Goal: Task Accomplishment & Management: Use online tool/utility

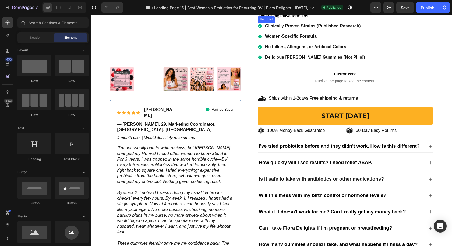
scroll to position [113, 0]
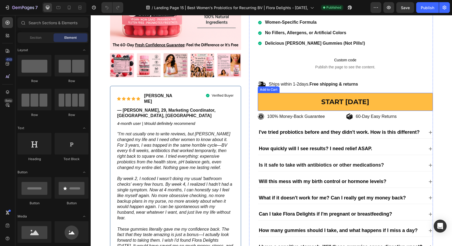
click at [398, 104] on button "START TODAY" at bounding box center [345, 102] width 175 height 18
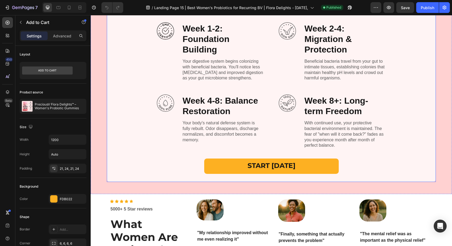
scroll to position [1045, 0]
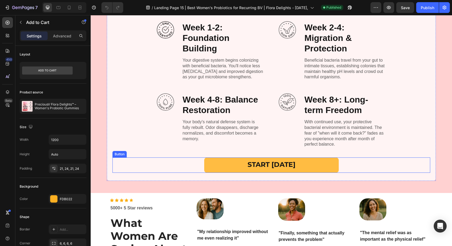
click at [320, 164] on link "START TODAY" at bounding box center [271, 164] width 135 height 15
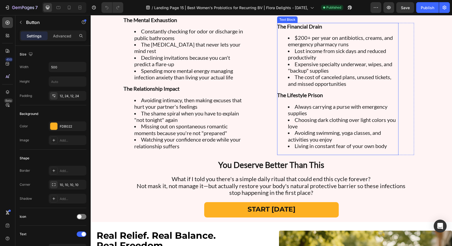
scroll to position [672, 0]
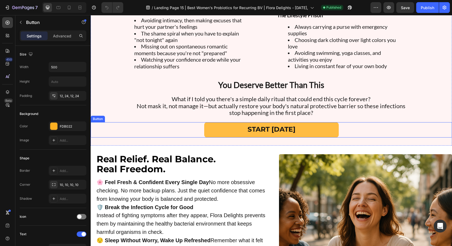
click at [316, 129] on link "START TODAY" at bounding box center [271, 129] width 135 height 15
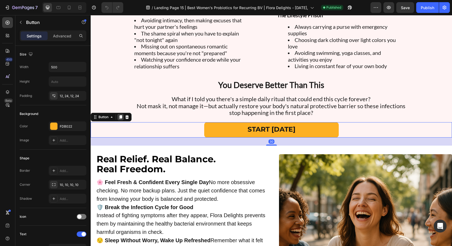
click at [120, 118] on icon at bounding box center [120, 117] width 4 height 4
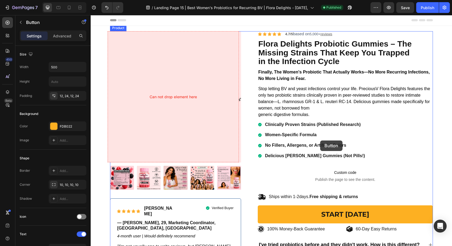
scroll to position [0, 0]
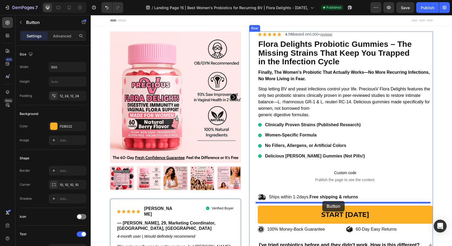
drag, startPoint x: 94, startPoint y: 142, endPoint x: 322, endPoint y: 200, distance: 235.0
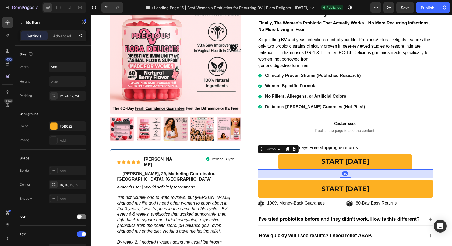
scroll to position [64, 0]
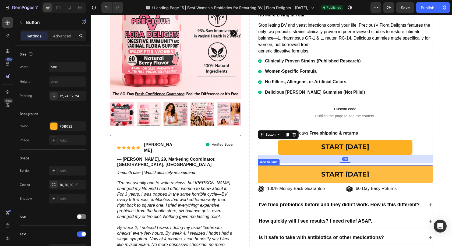
click at [417, 175] on button "START TODAY" at bounding box center [345, 174] width 175 height 18
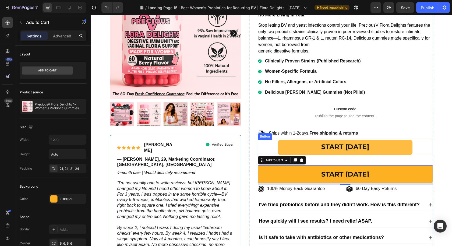
click at [389, 145] on link "START TODAY" at bounding box center [345, 147] width 135 height 15
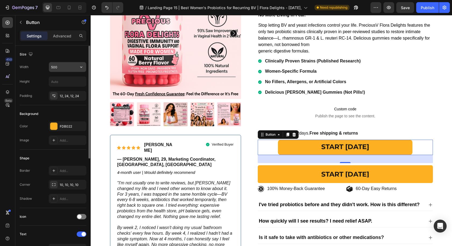
click at [63, 67] on input "500" at bounding box center [67, 67] width 37 height 10
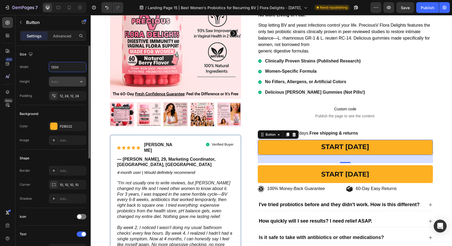
type input "1200"
click at [62, 82] on input "text" at bounding box center [67, 82] width 37 height 10
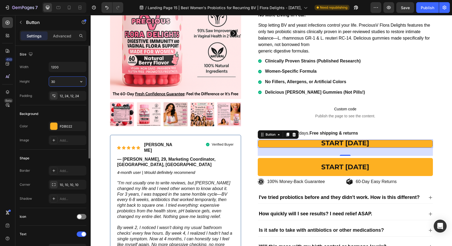
type input "3"
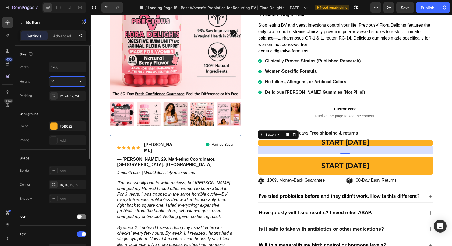
type input "1"
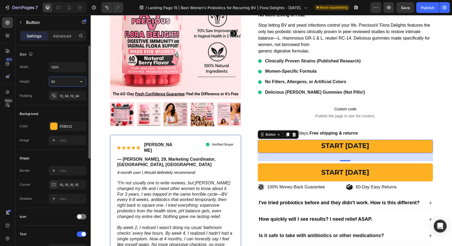
type input "5"
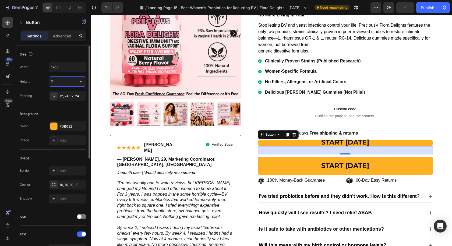
type input "70"
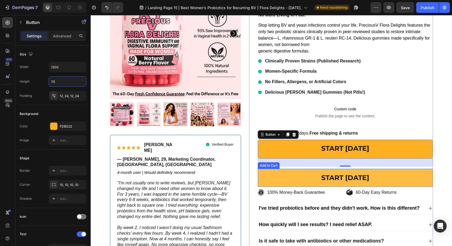
click at [425, 174] on button "START TODAY" at bounding box center [345, 178] width 175 height 18
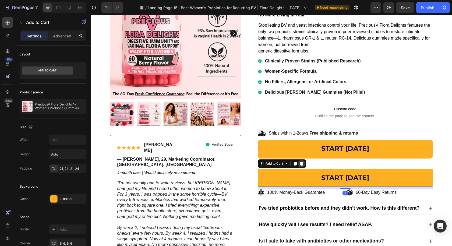
click at [300, 163] on icon at bounding box center [301, 164] width 3 height 4
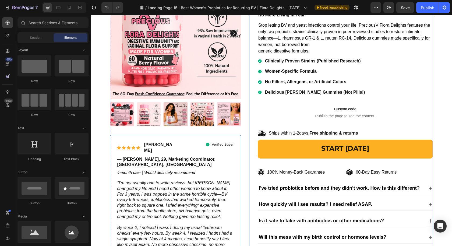
click at [324, 160] on div "START TODAY Button" at bounding box center [345, 153] width 175 height 27
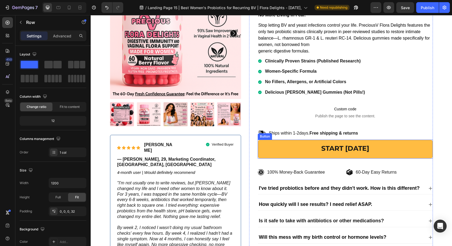
click at [326, 154] on link "START TODAY" at bounding box center [345, 149] width 175 height 19
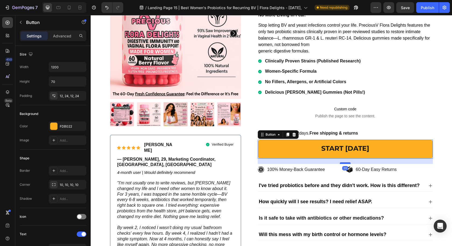
drag, startPoint x: 342, startPoint y: 165, endPoint x: 345, endPoint y: 162, distance: 3.8
click at [345, 162] on div at bounding box center [345, 163] width 11 height 2
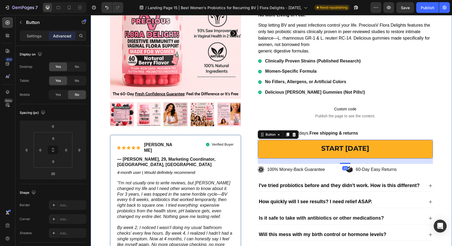
click at [432, 95] on div "100% Money-Back Guarantee Item List 60-Day Easy Returns Item List Row Product I…" at bounding box center [271, 141] width 353 height 347
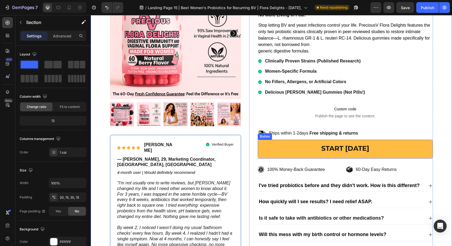
click at [319, 155] on link "START TODAY" at bounding box center [345, 149] width 175 height 19
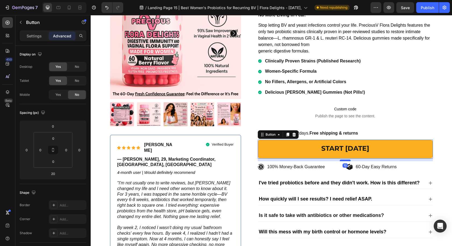
drag, startPoint x: 344, startPoint y: 162, endPoint x: 346, endPoint y: 159, distance: 3.4
click at [346, 160] on div at bounding box center [345, 161] width 11 height 2
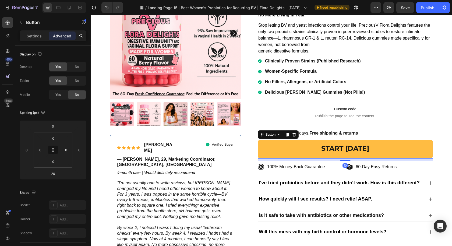
type input "10"
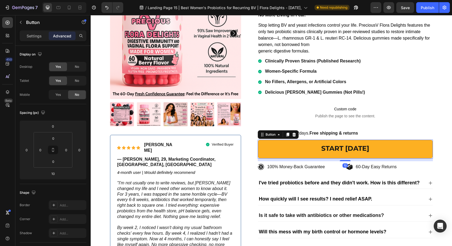
click at [407, 76] on div "Clinically Proven Strains (Published Research) Women-Specific Formula No Filler…" at bounding box center [345, 77] width 175 height 38
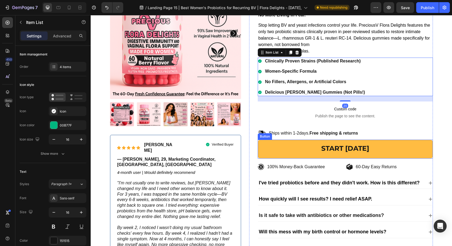
click at [384, 150] on link "START TODAY" at bounding box center [345, 149] width 175 height 19
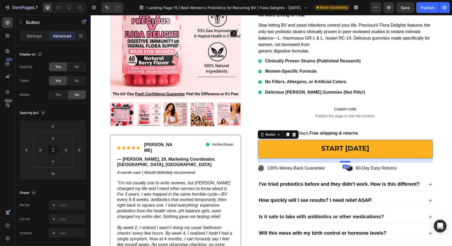
click at [342, 161] on div at bounding box center [345, 162] width 11 height 2
type input "15"
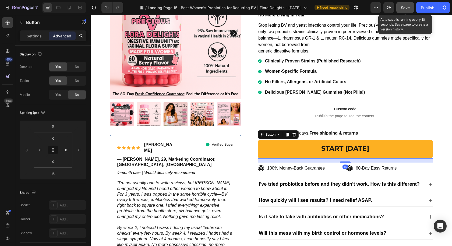
click at [411, 8] on button "Save" at bounding box center [405, 7] width 18 height 11
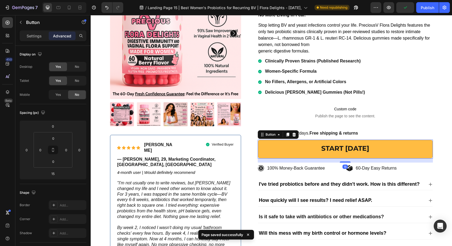
click at [383, 140] on link "START TODAY" at bounding box center [345, 149] width 175 height 19
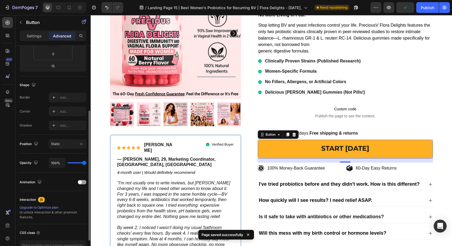
scroll to position [142, 0]
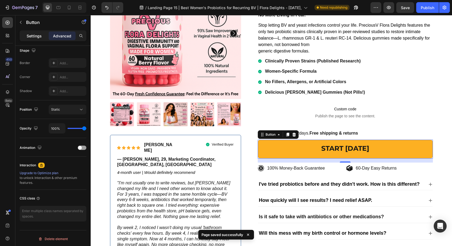
click at [27, 36] on p "Settings" at bounding box center [34, 36] width 15 height 6
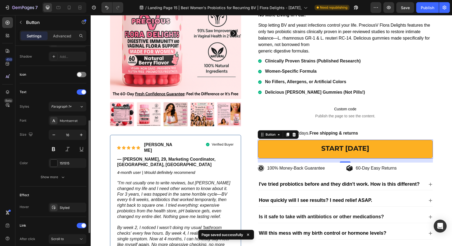
scroll to position [196, 0]
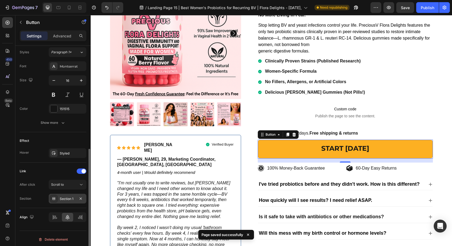
click at [68, 199] on div "Section 1" at bounding box center [68, 199] width 38 height 10
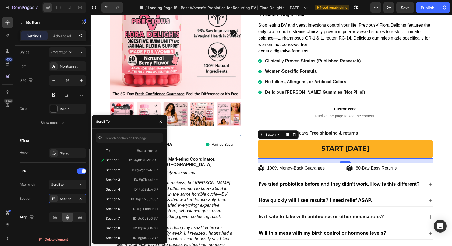
click at [62, 188] on div "After click Scroll to Section Section 1" at bounding box center [53, 192] width 67 height 24
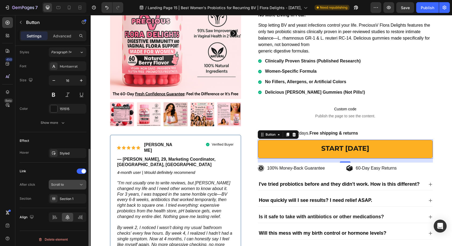
click at [63, 186] on button "Scroll to" at bounding box center [68, 185] width 38 height 10
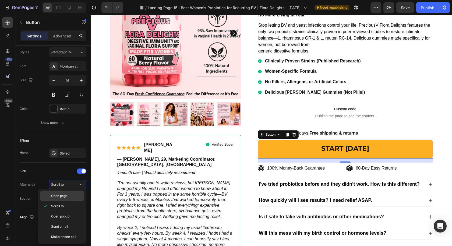
click at [62, 194] on span "Open page" at bounding box center [59, 195] width 16 height 5
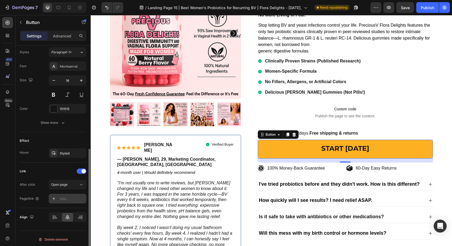
click at [63, 197] on div "Add..." at bounding box center [72, 198] width 25 height 5
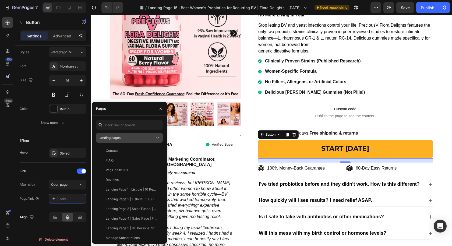
click at [118, 136] on span "Landing pages" at bounding box center [109, 138] width 22 height 4
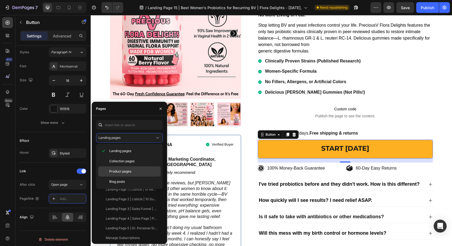
click at [125, 170] on span "Product pages" at bounding box center [120, 171] width 22 height 5
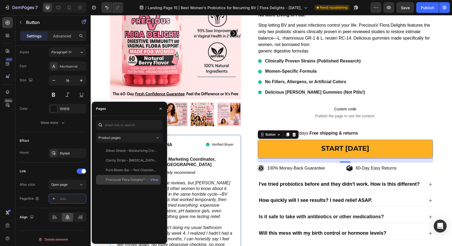
click at [128, 180] on div "PreciousV Flora Delights™ – Women's Probiotic Gummies" at bounding box center [132, 179] width 52 height 5
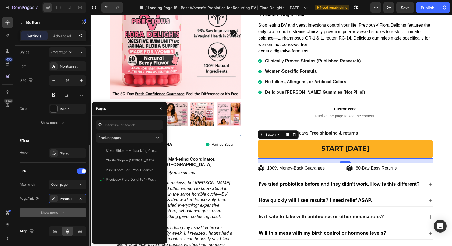
click at [58, 210] on div "Show more" at bounding box center [53, 212] width 25 height 5
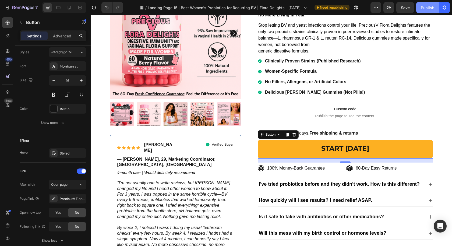
click at [425, 10] on div "Publish" at bounding box center [427, 8] width 13 height 6
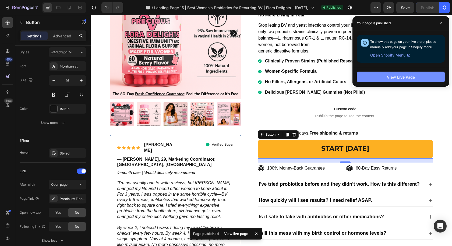
click at [397, 77] on div "View Live Page" at bounding box center [401, 77] width 28 height 6
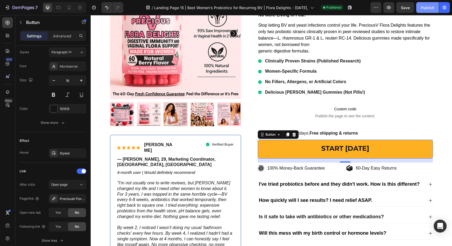
click at [422, 8] on div "Publish" at bounding box center [427, 8] width 13 height 6
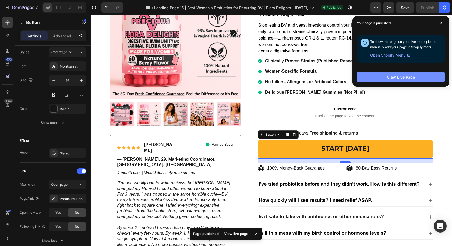
click at [385, 75] on button "View Live Page" at bounding box center [401, 77] width 88 height 11
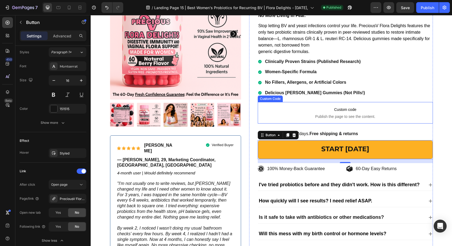
scroll to position [63, 0]
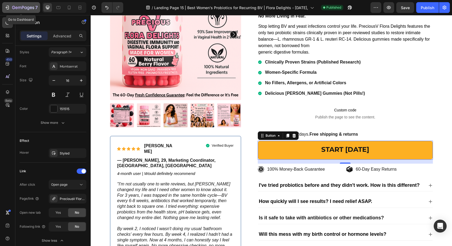
click at [10, 8] on div "7" at bounding box center [21, 7] width 33 height 6
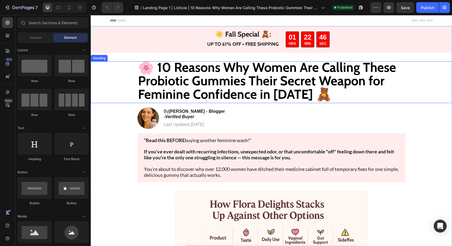
click at [299, 90] on strong "🌸 10 Reasons Why Women Are Calling These Probiotic Gummies Their Secret Weapon …" at bounding box center [267, 80] width 258 height 43
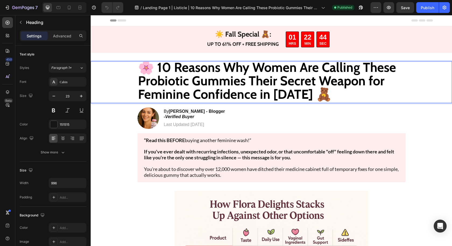
click at [299, 94] on strong "🌸 10 Reasons Why Women Are Calling These Probiotic Gummies Their Secret Weapon …" at bounding box center [267, 80] width 258 height 43
click at [298, 95] on strong "🌸 10 Reasons Why Women Are Calling These Probiotic Gummies Their Secret Weapon …" at bounding box center [267, 80] width 258 height 43
click at [298, 93] on strong "🌸 10 Reasons Why Women Are Calling These Probiotic Gummies Their Secret Weapon …" at bounding box center [267, 80] width 258 height 43
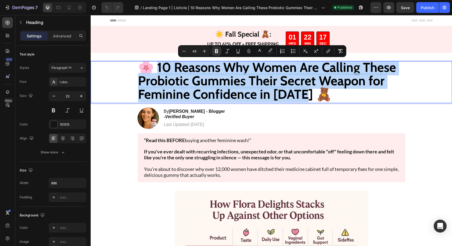
drag, startPoint x: 298, startPoint y: 93, endPoint x: 151, endPoint y: 68, distance: 149.0
click at [151, 68] on strong "🌸 10 Reasons Why Women Are Calling These Probiotic Gummies Their Secret Weapon …" at bounding box center [267, 80] width 258 height 43
copy strong "0 Reasons Why Women Are Calling These Probiotic Gummies Their Secret Weapon for…"
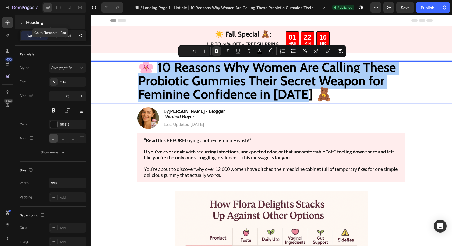
click at [26, 24] on div "Heading" at bounding box center [50, 22] width 70 height 14
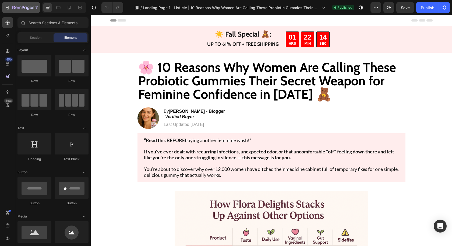
click at [20, 10] on div "7" at bounding box center [25, 7] width 26 height 6
